Goal: Task Accomplishment & Management: Complete application form

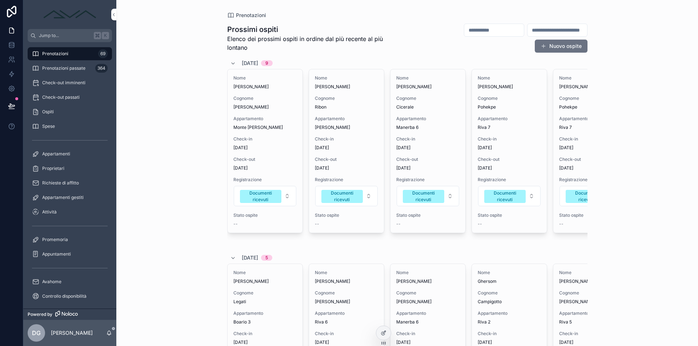
click at [65, 238] on span "Promemoria" at bounding box center [55, 240] width 26 height 6
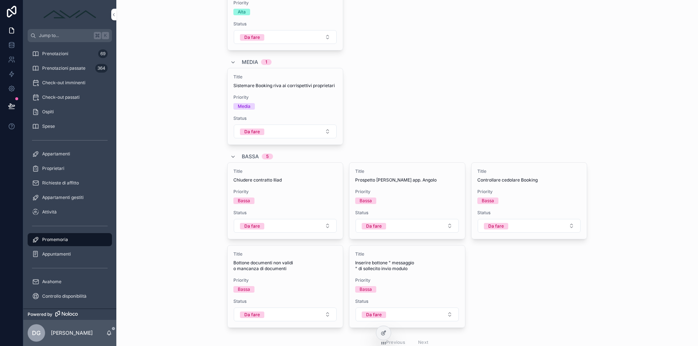
scroll to position [108, 0]
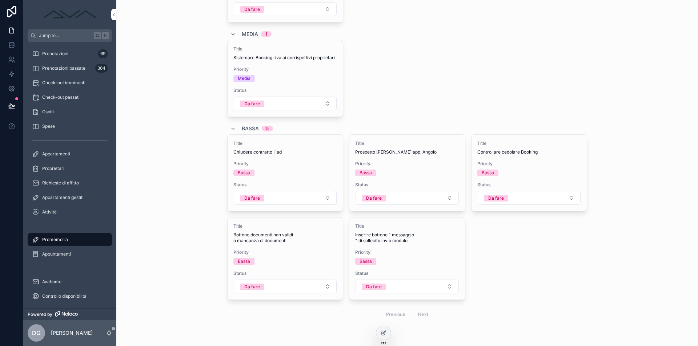
click at [402, 197] on button "Da fare" at bounding box center [407, 198] width 103 height 14
click at [386, 257] on span "Cancellata" at bounding box center [372, 260] width 31 height 7
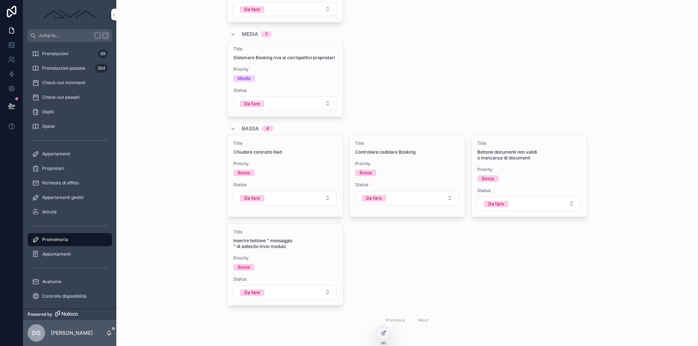
scroll to position [0, 0]
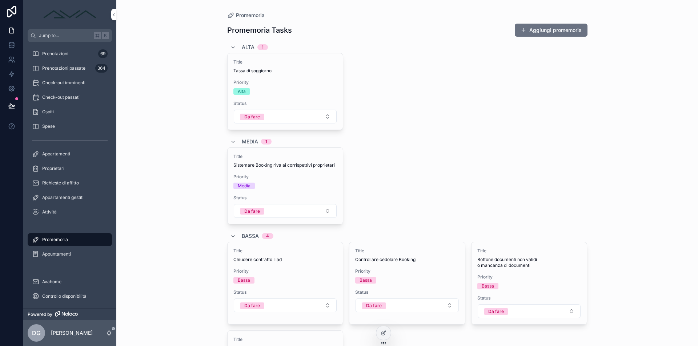
click at [569, 32] on button "Aggiungi promemoria" at bounding box center [551, 30] width 73 height 13
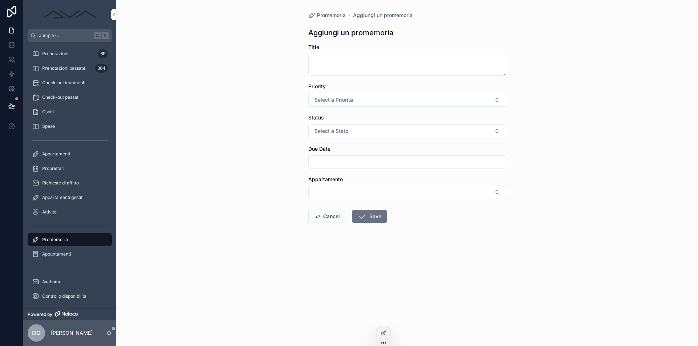
click at [405, 58] on textarea "scrollable content" at bounding box center [407, 65] width 198 height 22
type textarea "**********"
click at [376, 218] on button "Save" at bounding box center [369, 216] width 35 height 13
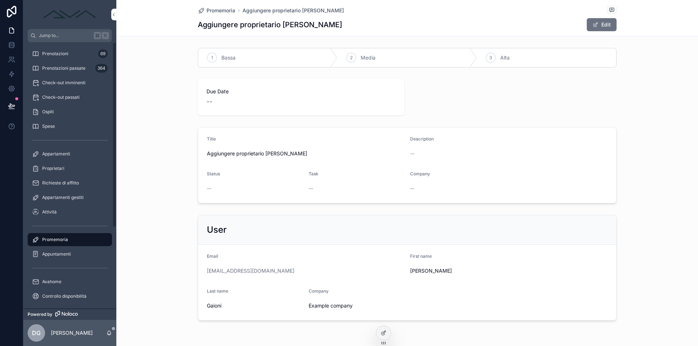
click at [65, 238] on span "Promemoria" at bounding box center [55, 240] width 26 height 6
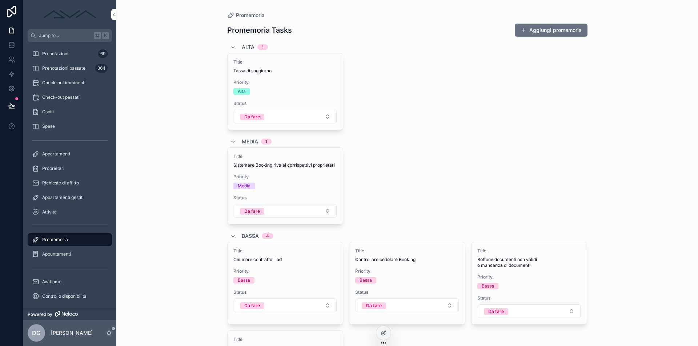
click at [550, 42] on div "Alta 1" at bounding box center [407, 47] width 360 height 12
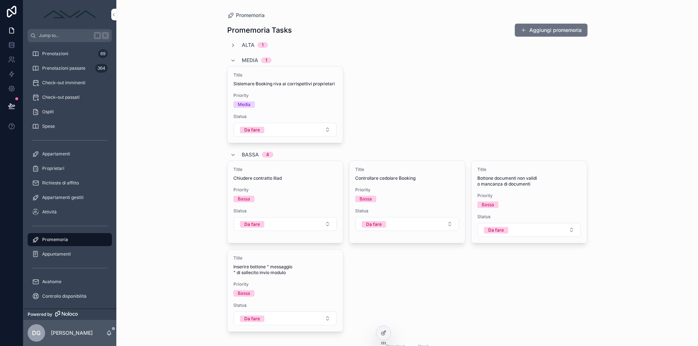
click at [550, 34] on button "Aggiungi promemoria" at bounding box center [551, 30] width 73 height 13
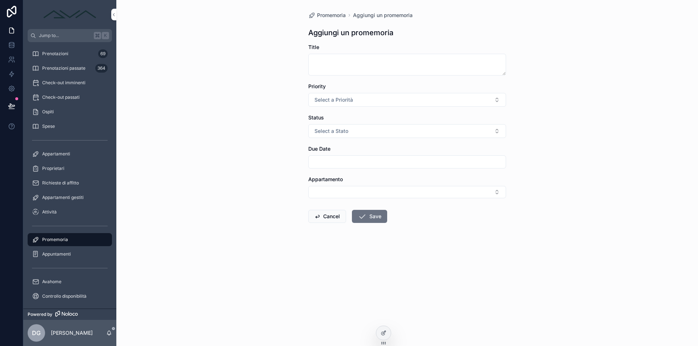
click at [379, 65] on textarea "scrollable content" at bounding box center [407, 65] width 198 height 22
type textarea "*"
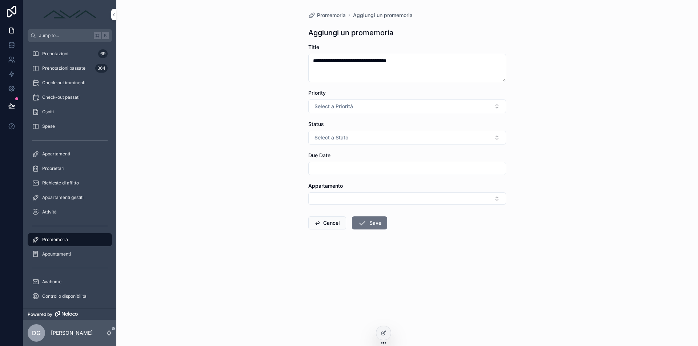
type textarea "**********"
click at [355, 105] on button "Select a Priorità" at bounding box center [407, 107] width 198 height 14
click at [377, 138] on span "Bassa" at bounding box center [370, 135] width 21 height 7
click at [377, 227] on button "Save" at bounding box center [369, 223] width 35 height 13
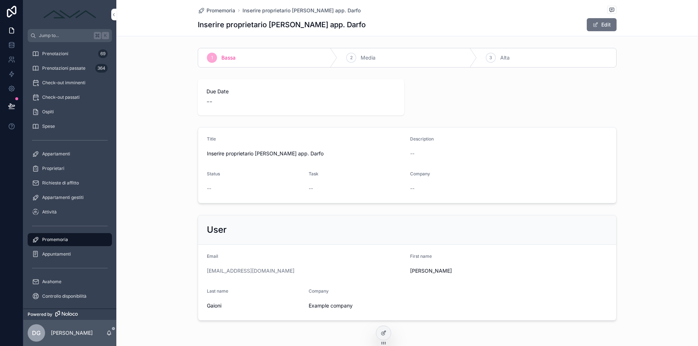
click at [222, 8] on span "Promemoria" at bounding box center [220, 10] width 29 height 7
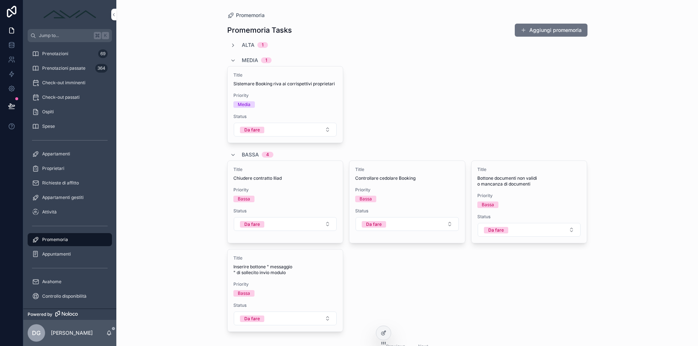
click at [238, 59] on div "Media 1" at bounding box center [250, 61] width 41 height 12
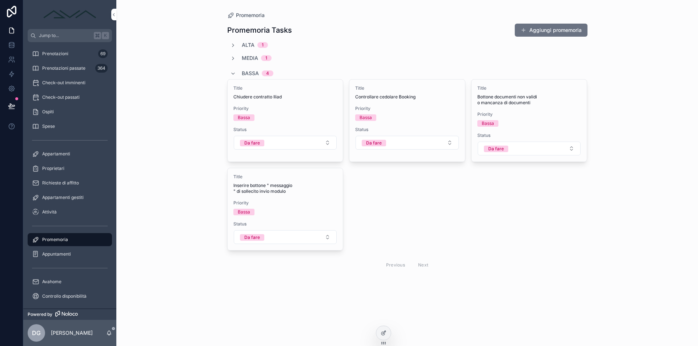
click at [243, 73] on span "Bassa" at bounding box center [250, 73] width 17 height 7
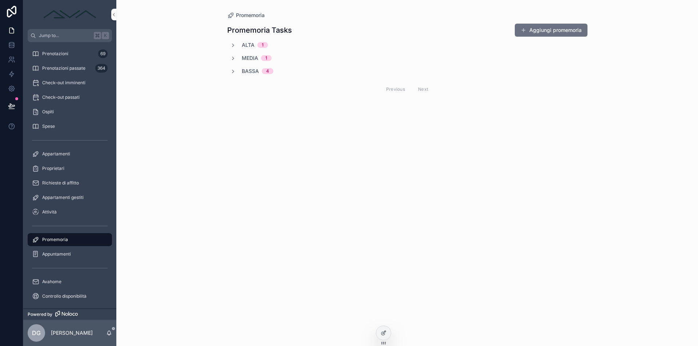
click at [574, 31] on button "Aggiungi promemoria" at bounding box center [551, 30] width 73 height 13
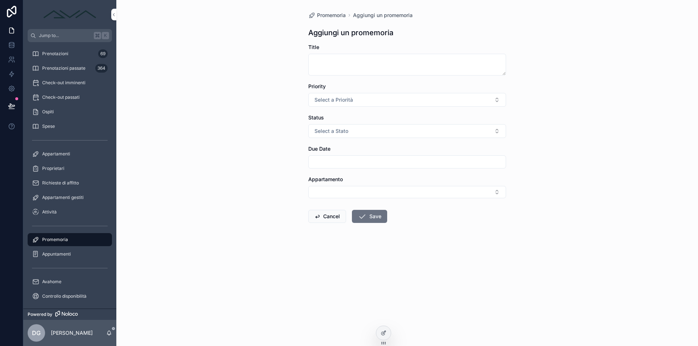
click at [397, 69] on textarea "scrollable content" at bounding box center [407, 65] width 198 height 22
type textarea "**********"
click at [373, 102] on button "Select a Priorità" at bounding box center [407, 100] width 198 height 14
click at [370, 151] on div "Alta" at bounding box center [368, 151] width 8 height 7
click at [373, 220] on button "Save" at bounding box center [369, 216] width 35 height 13
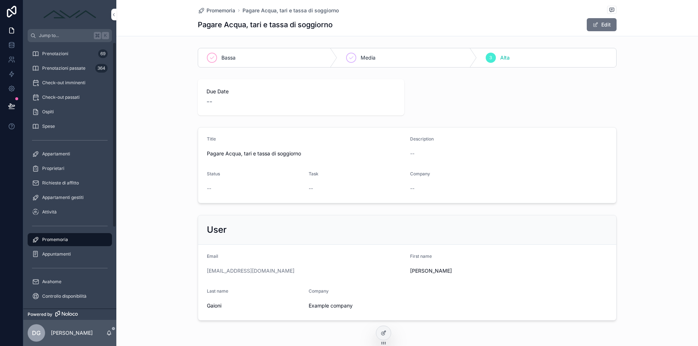
click at [61, 239] on span "Promemoria" at bounding box center [55, 240] width 26 height 6
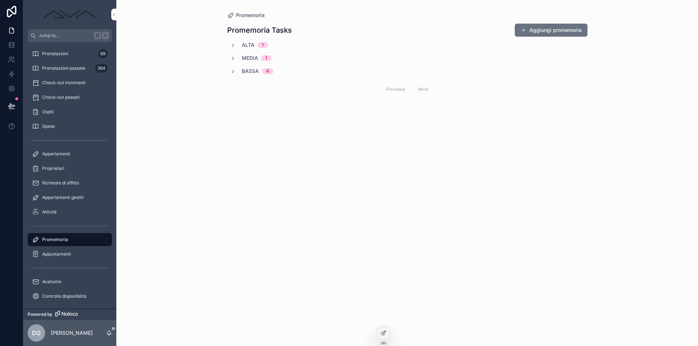
click at [262, 45] on div "1" at bounding box center [263, 45] width 2 height 6
click at [266, 133] on div "Alta 1 Title Tassa di soggiorno Priority Alta Status Da fare Media 1 Bassa 4 Pr…" at bounding box center [407, 110] width 360 height 138
click at [265, 140] on div "1" at bounding box center [266, 140] width 2 height 6
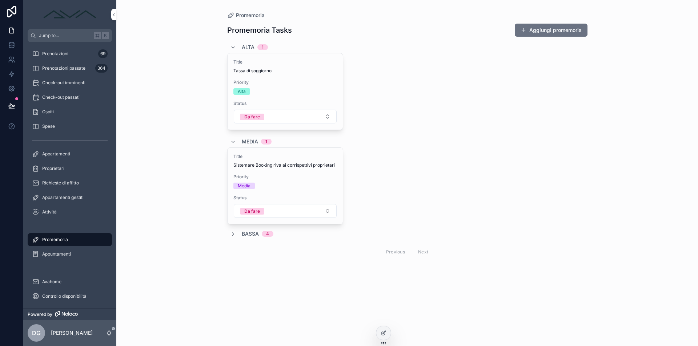
click at [256, 231] on span "Bassa" at bounding box center [250, 233] width 17 height 7
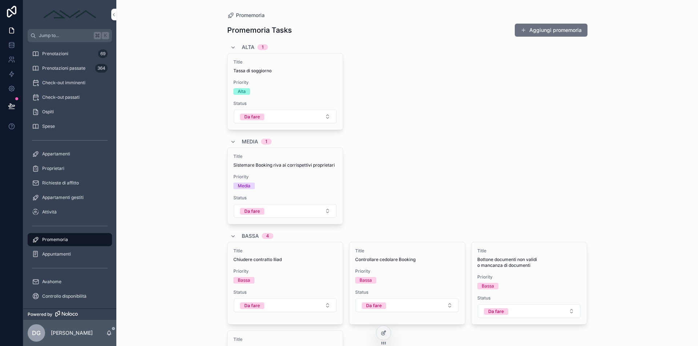
click at [559, 27] on button "Aggiungi promemoria" at bounding box center [551, 30] width 73 height 13
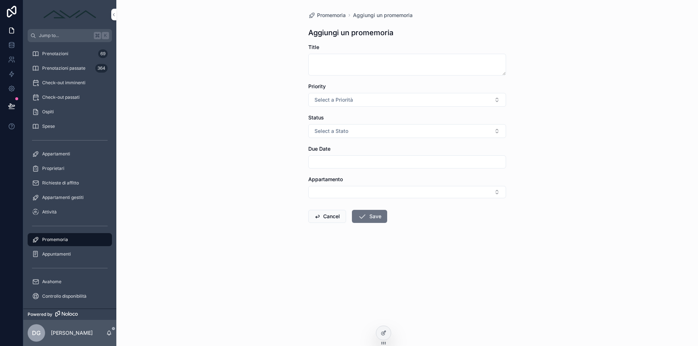
click at [341, 134] on span "Select a Stato" at bounding box center [331, 131] width 34 height 7
click at [247, 142] on div "Promemoria Aggiungi un promemoria Aggiungi un promemoria Title Priority Select …" at bounding box center [407, 173] width 582 height 346
click at [375, 61] on textarea "scrollable content" at bounding box center [407, 65] width 198 height 22
type textarea "**********"
click at [367, 100] on button "Select a Priorità" at bounding box center [407, 100] width 198 height 14
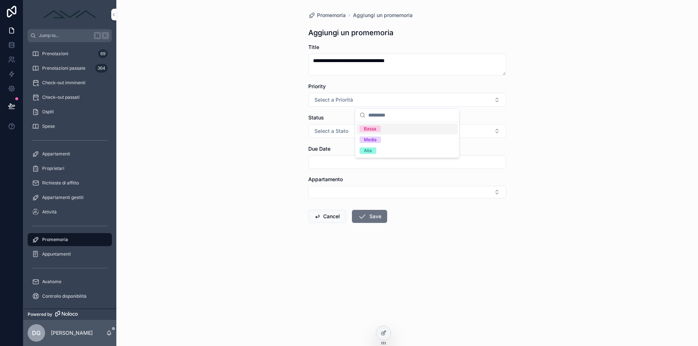
click at [366, 130] on div "Bassa" at bounding box center [370, 129] width 12 height 7
click at [344, 95] on button "Bassa" at bounding box center [407, 100] width 198 height 14
drag, startPoint x: 364, startPoint y: 161, endPoint x: 360, endPoint y: 156, distance: 7.3
click at [364, 161] on div "Alta" at bounding box center [368, 162] width 8 height 7
click at [343, 135] on button "Select a Stato" at bounding box center [407, 131] width 198 height 14
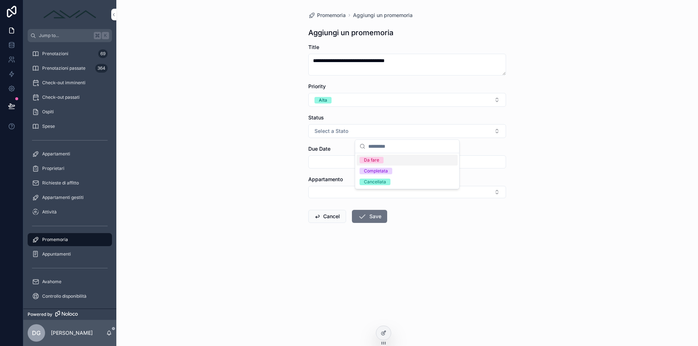
click at [379, 160] on span "Da fare" at bounding box center [372, 160] width 24 height 7
click at [374, 217] on button "Save" at bounding box center [369, 216] width 35 height 13
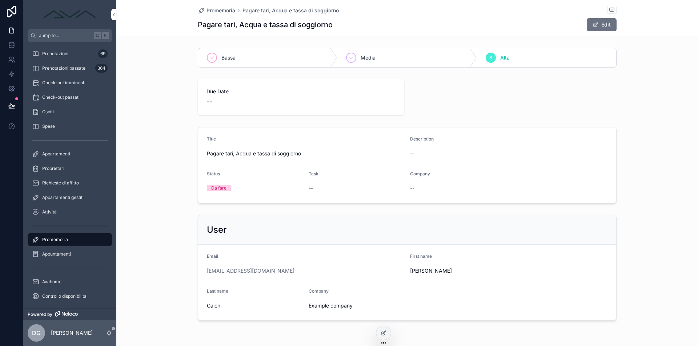
click at [226, 12] on span "Promemoria" at bounding box center [220, 10] width 29 height 7
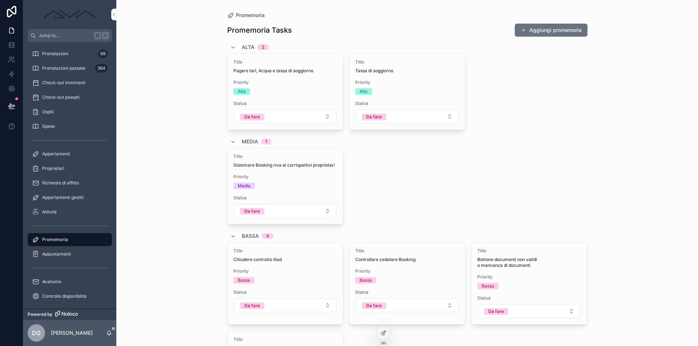
click at [548, 31] on button "Aggiungi promemoria" at bounding box center [551, 30] width 73 height 13
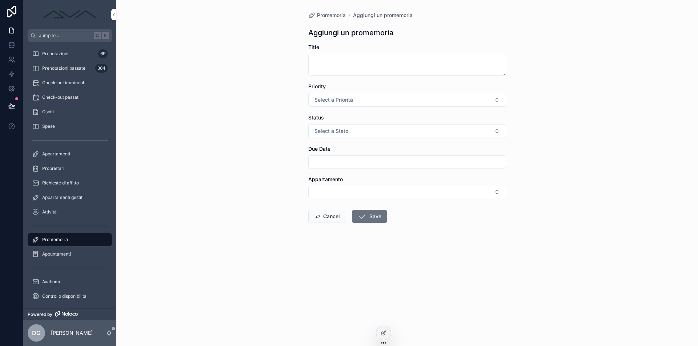
click at [345, 57] on textarea "scrollable content" at bounding box center [407, 65] width 198 height 22
type textarea "*"
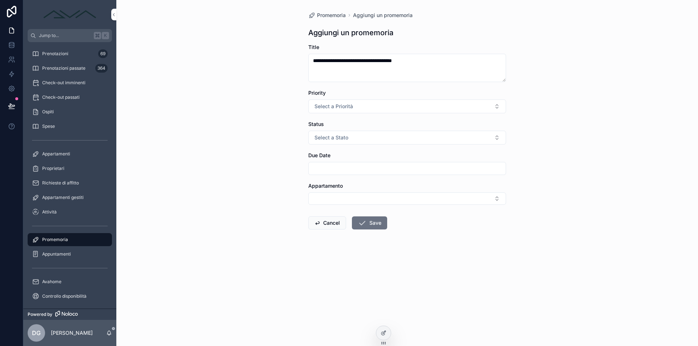
type textarea "**********"
click at [327, 103] on span "Select a Priorità" at bounding box center [333, 106] width 39 height 7
click at [382, 146] on div "Media" at bounding box center [407, 146] width 101 height 11
click at [360, 139] on button "Select a Stato" at bounding box center [407, 138] width 198 height 14
click at [383, 164] on div "Da fare" at bounding box center [407, 166] width 101 height 11
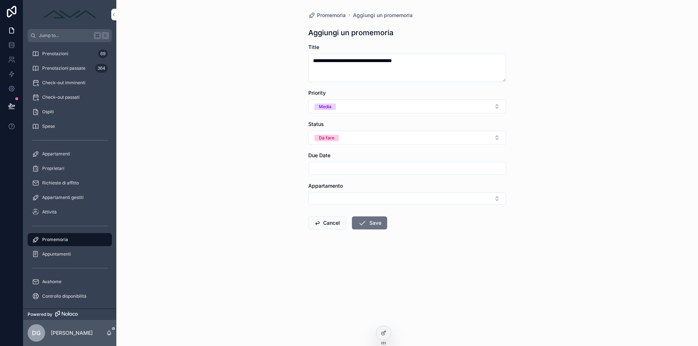
click at [370, 232] on form "**********" at bounding box center [407, 160] width 198 height 233
click at [370, 225] on button "Save" at bounding box center [369, 223] width 35 height 13
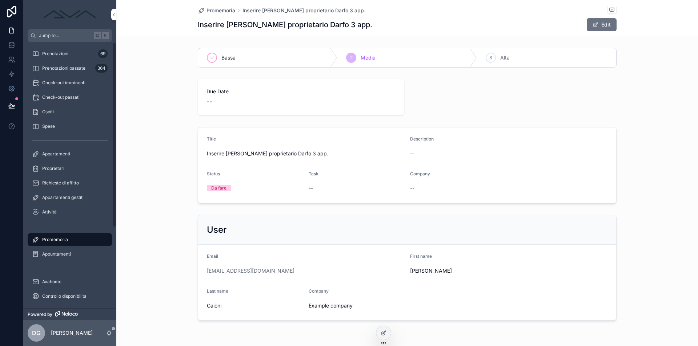
click at [70, 239] on div "Promemoria" at bounding box center [70, 240] width 76 height 12
